Goal: Task Accomplishment & Management: Complete application form

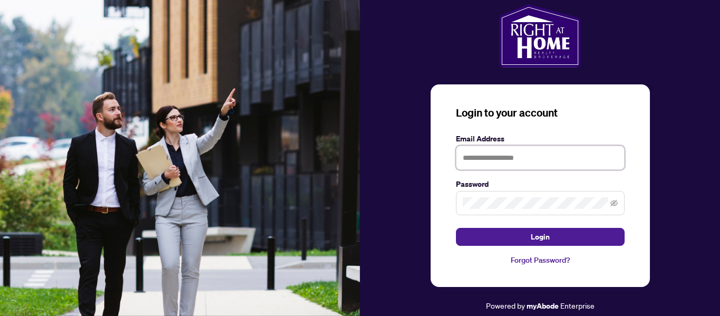
click at [516, 162] on input "text" at bounding box center [540, 158] width 169 height 24
type input "**********"
click at [470, 195] on span at bounding box center [540, 203] width 169 height 24
click at [615, 201] on icon "eye-invisible" at bounding box center [614, 202] width 7 height 7
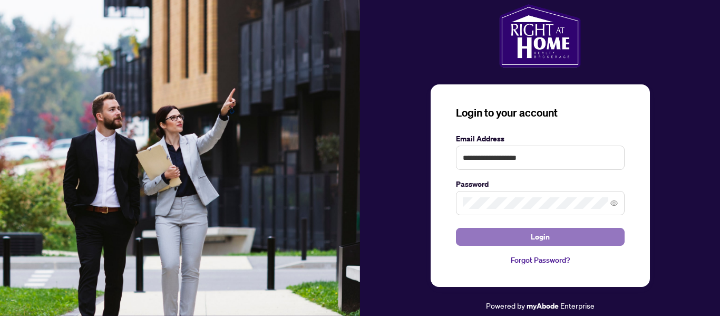
click at [563, 239] on button "Login" at bounding box center [540, 237] width 169 height 18
click at [542, 231] on span "Login" at bounding box center [540, 236] width 19 height 17
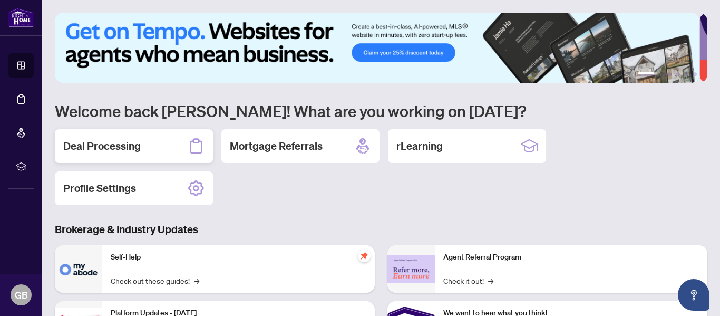
click at [113, 143] on h2 "Deal Processing" at bounding box center [102, 146] width 78 height 15
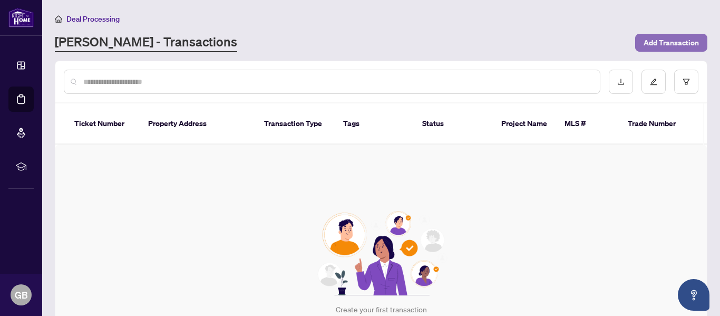
click at [668, 48] on span "Add Transaction" at bounding box center [671, 42] width 55 height 17
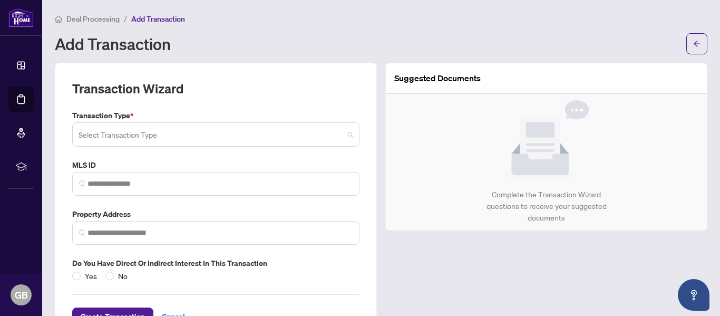
click at [346, 137] on span at bounding box center [216, 134] width 275 height 20
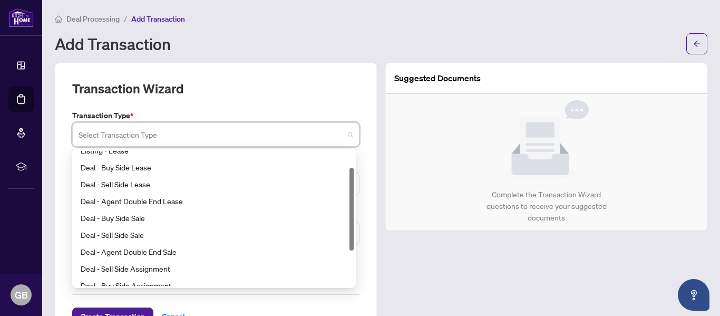
scroll to position [27, 0]
drag, startPoint x: 351, startPoint y: 166, endPoint x: 358, endPoint y: 182, distance: 17.7
click at [358, 182] on div "Transaction Type * Select Transaction Type 13 14 Listing - Lease Deal - Buy Sid…" at bounding box center [216, 196] width 296 height 172
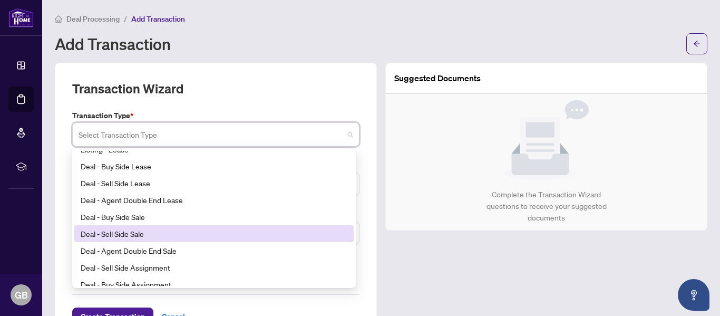
click at [137, 234] on div "Deal - Sell Side Sale" at bounding box center [214, 234] width 267 height 12
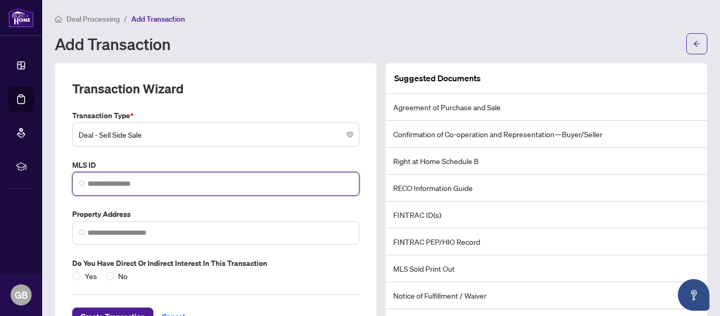
paste input "*********"
type input "*********"
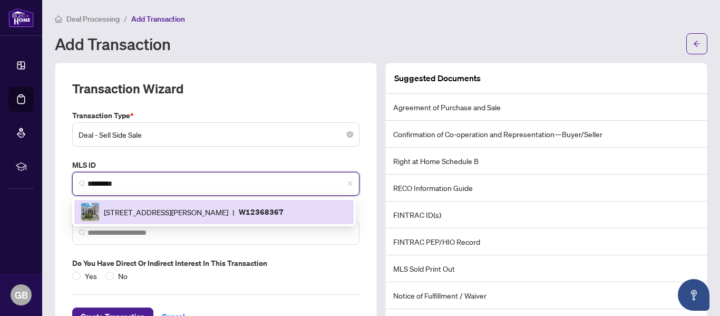
click at [225, 217] on div "[STREET_ADDRESS][PERSON_NAME] | W12368367" at bounding box center [214, 212] width 267 height 19
type input "**********"
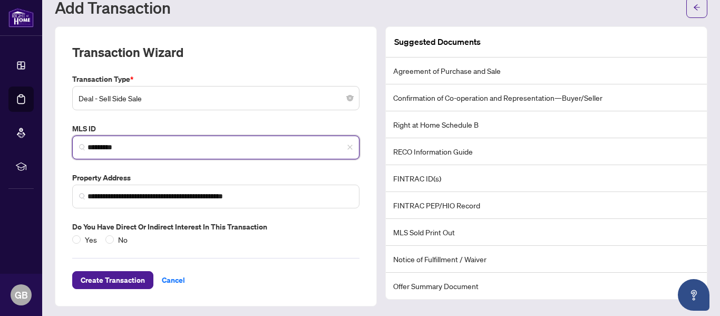
scroll to position [39, 0]
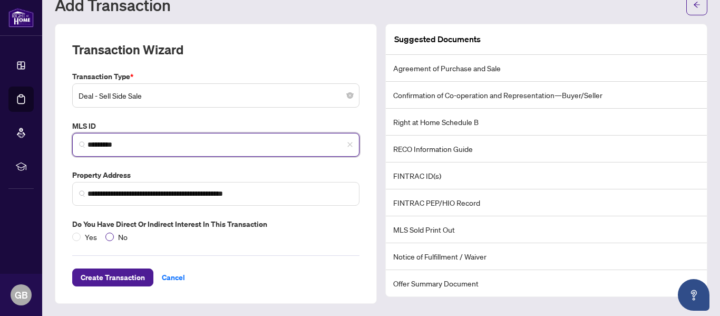
type input "*********"
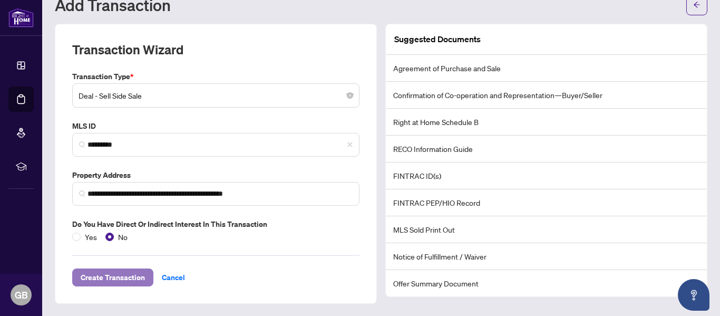
click at [115, 276] on span "Create Transaction" at bounding box center [113, 277] width 64 height 17
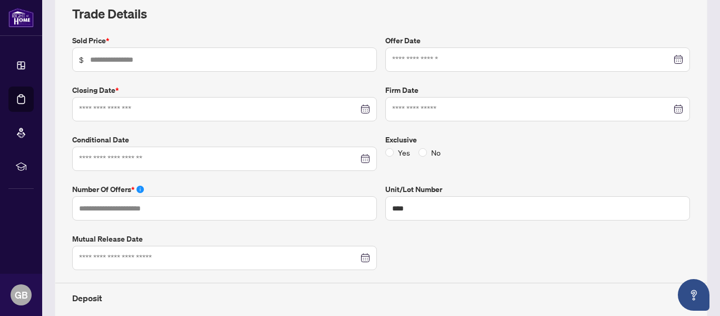
scroll to position [147, 0]
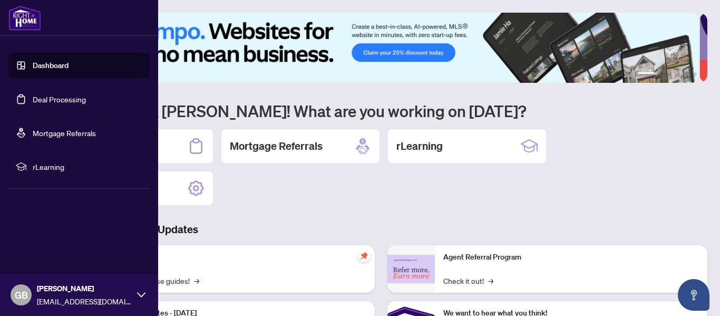
click at [51, 63] on link "Dashboard" at bounding box center [51, 65] width 36 height 9
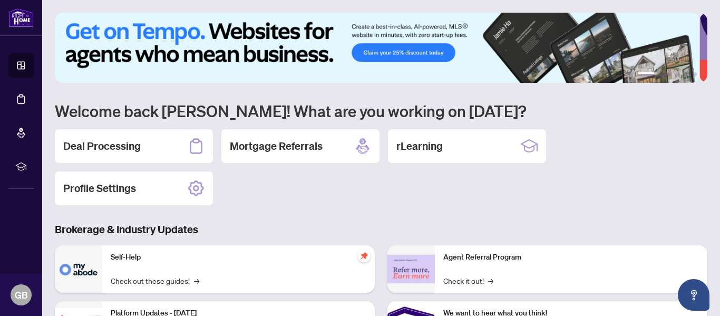
click at [591, 141] on div "Deal Processing Mortgage Referrals rLearning Profile Settings" at bounding box center [381, 167] width 653 height 76
click at [122, 150] on h2 "Deal Processing" at bounding box center [102, 146] width 78 height 15
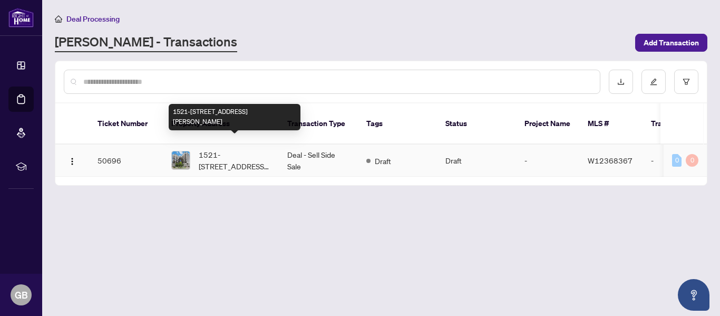
click at [216, 149] on span "1521-[STREET_ADDRESS][PERSON_NAME]" at bounding box center [235, 160] width 72 height 23
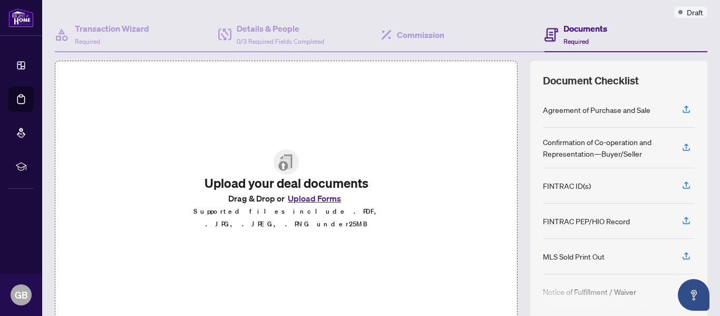
scroll to position [87, 0]
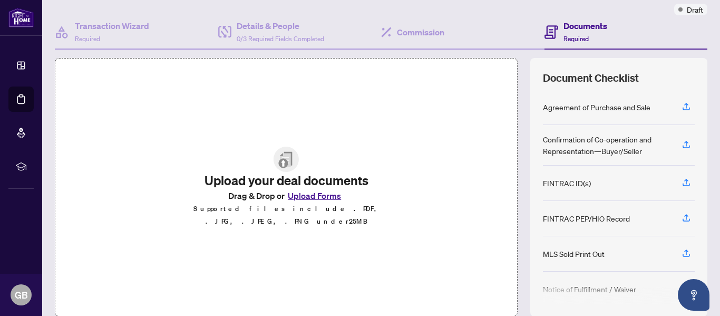
click at [318, 199] on button "Upload Forms" at bounding box center [315, 196] width 60 height 14
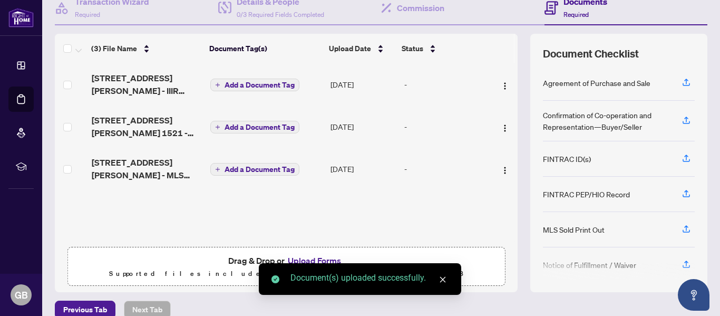
scroll to position [126, 0]
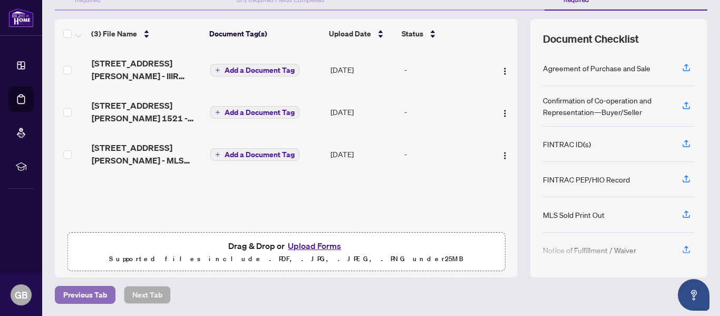
click at [74, 291] on span "Previous Tab" at bounding box center [85, 294] width 44 height 17
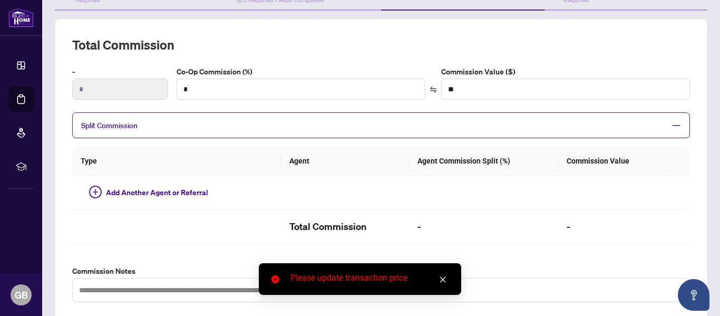
click at [445, 281] on icon "close" at bounding box center [443, 280] width 6 height 6
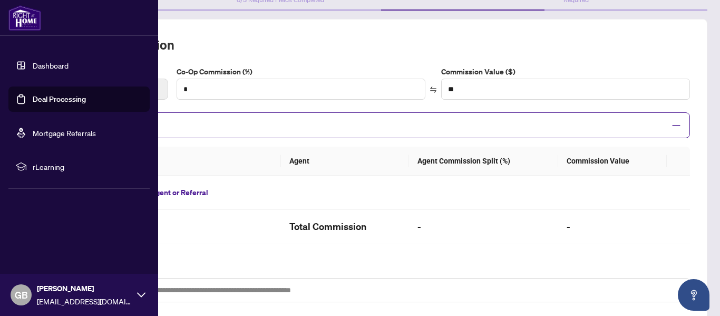
click at [45, 97] on link "Deal Processing" at bounding box center [59, 98] width 53 height 9
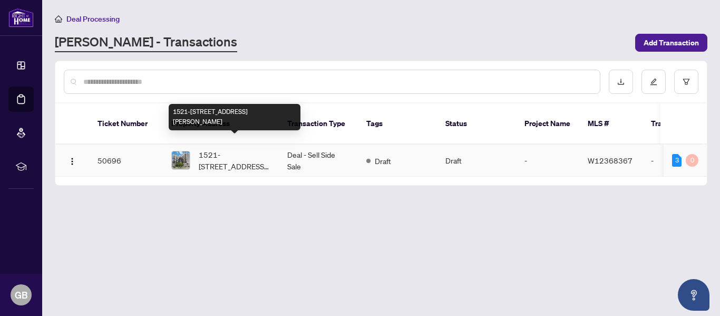
click at [206, 149] on span "1521-[STREET_ADDRESS][PERSON_NAME]" at bounding box center [235, 160] width 72 height 23
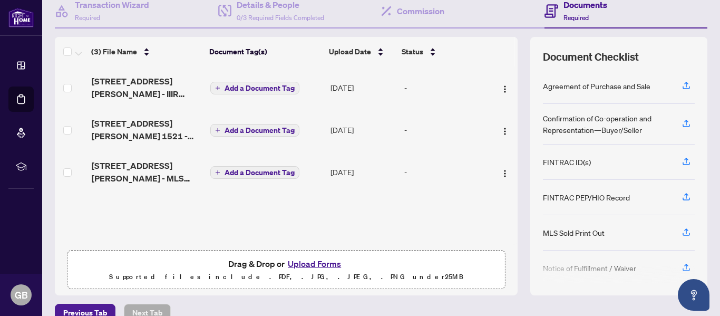
scroll to position [126, 0]
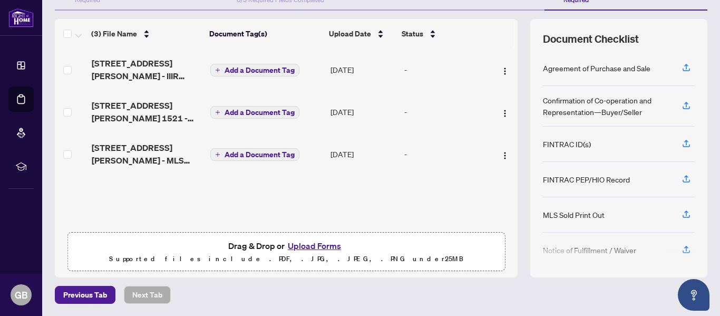
click at [689, 36] on div "Document Checklist Agreement of Purchase and Sale Confirmation of Co-operation …" at bounding box center [619, 148] width 177 height 258
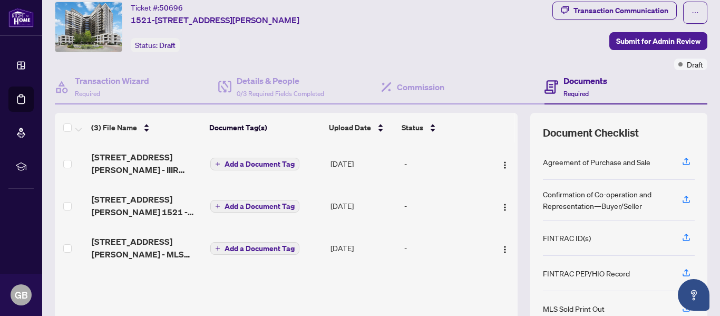
scroll to position [30, 0]
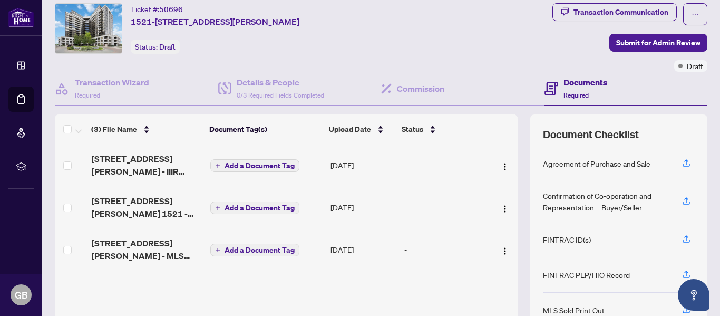
click at [419, 164] on div "-" at bounding box center [446, 165] width 83 height 12
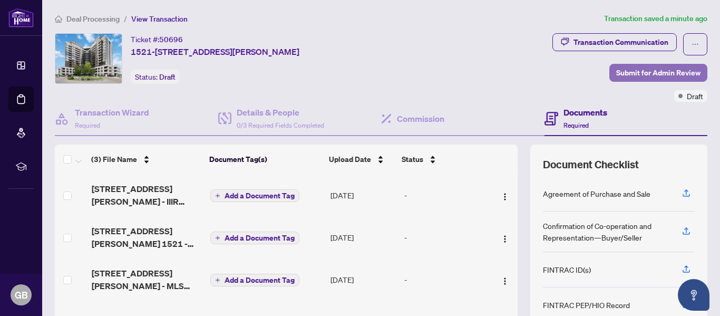
click at [661, 71] on span "Submit for Admin Review" at bounding box center [659, 72] width 84 height 17
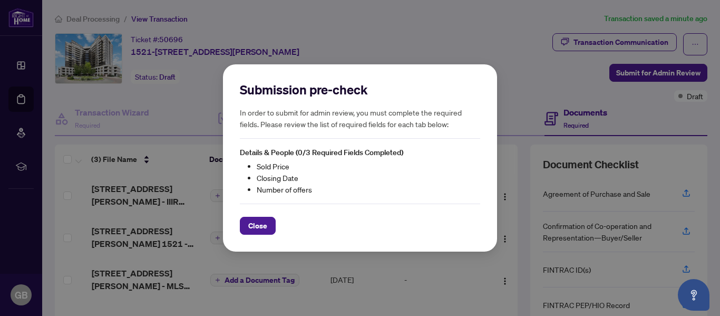
click at [476, 31] on div "Submission pre-check In order to submit for admin review, you must complete the…" at bounding box center [360, 158] width 720 height 316
click at [262, 229] on span "Close" at bounding box center [257, 225] width 19 height 17
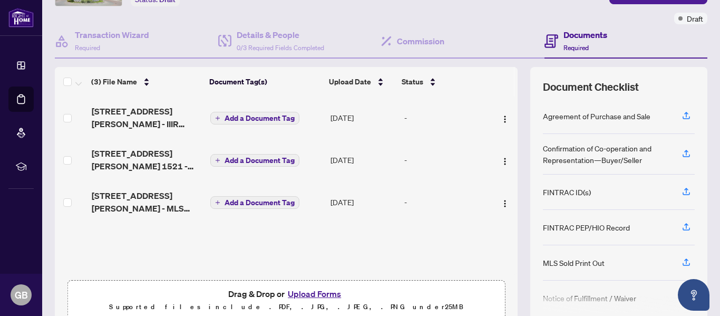
scroll to position [52, 0]
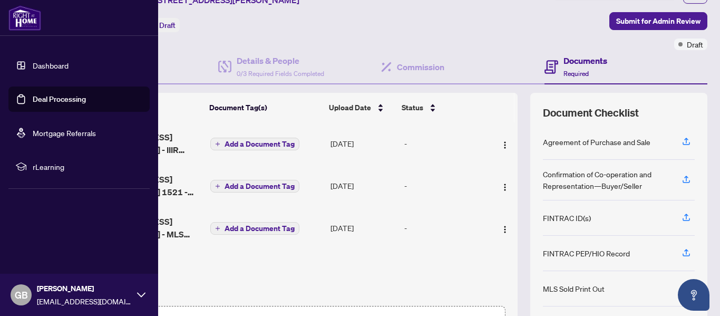
click at [46, 64] on link "Dashboard" at bounding box center [51, 65] width 36 height 9
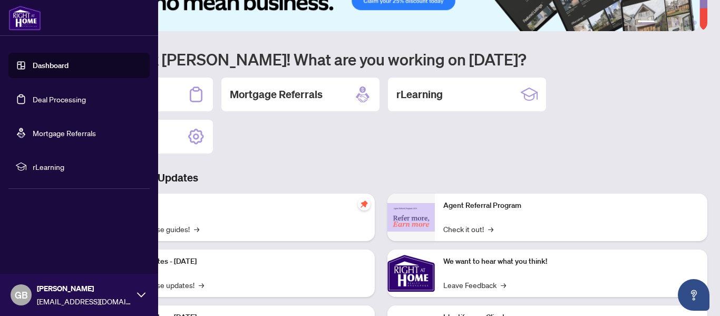
click at [41, 99] on link "Deal Processing" at bounding box center [59, 98] width 53 height 9
